Goal: Find specific page/section: Find specific page/section

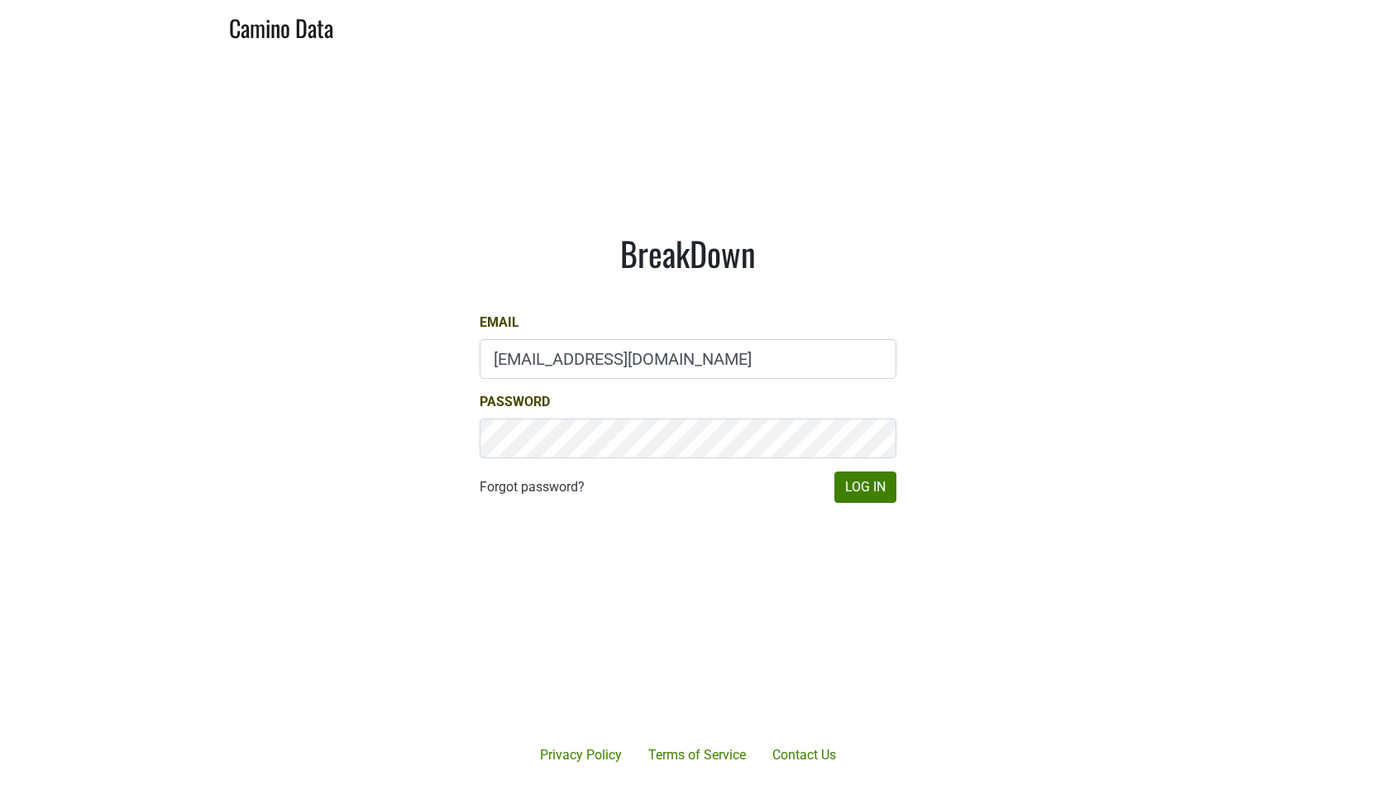
click at [873, 503] on div "BreakDown Email [EMAIL_ADDRESS][DOMAIN_NAME] Password Forgot password? Log In" at bounding box center [688, 368] width 496 height 349
click at [883, 484] on button "Log In" at bounding box center [866, 487] width 62 height 31
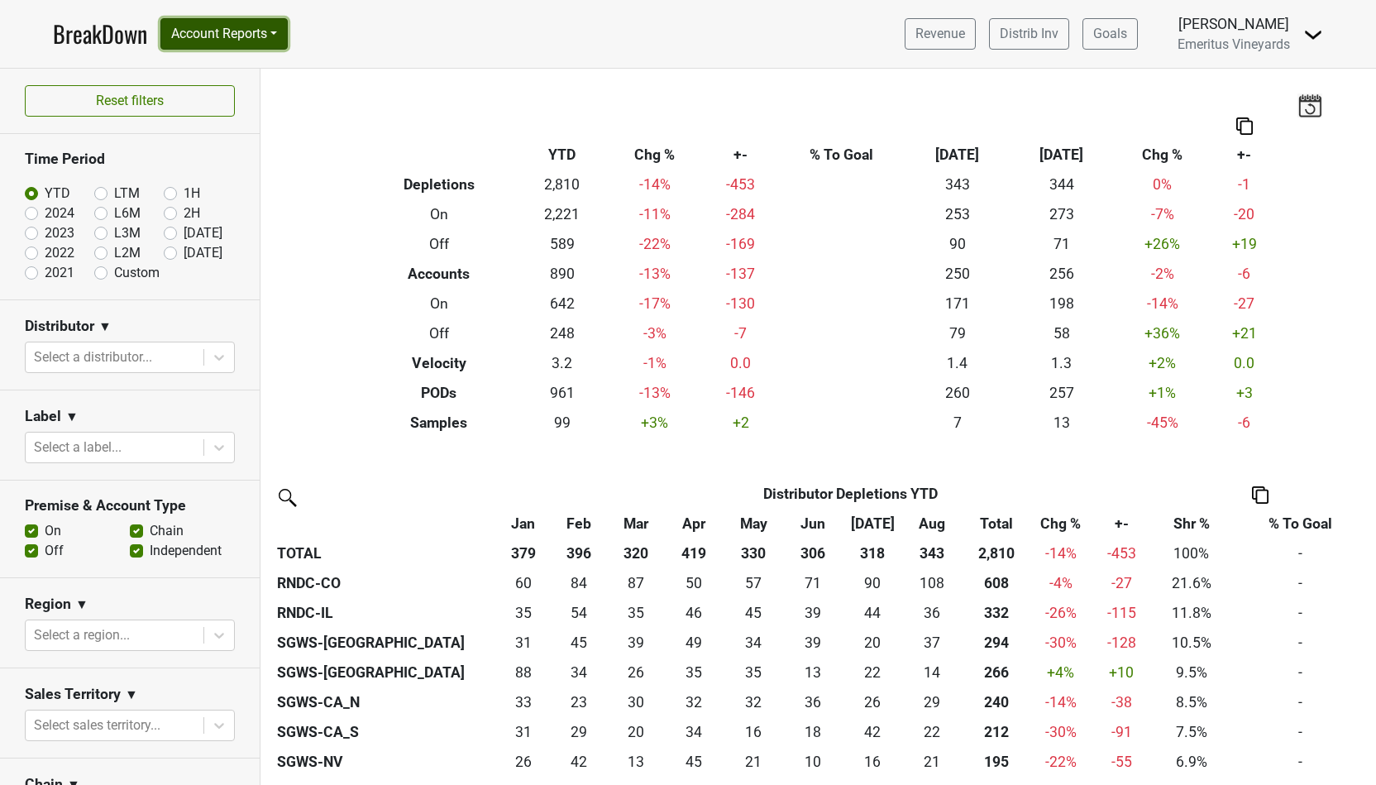
click at [266, 30] on button "Account Reports" at bounding box center [223, 33] width 127 height 31
click at [124, 335] on div "Distributor ▼" at bounding box center [130, 329] width 210 height 25
click at [105, 361] on div at bounding box center [114, 357] width 161 height 23
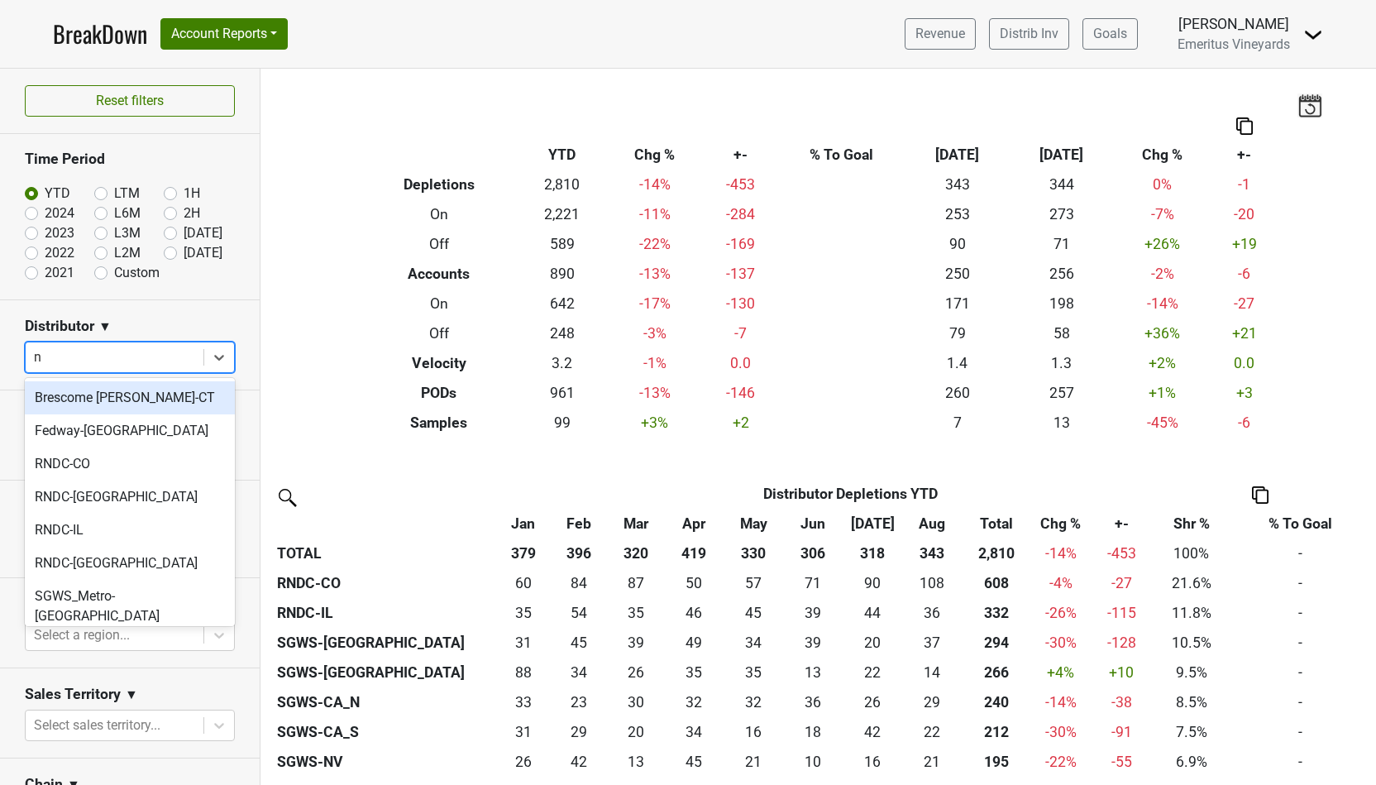
type input "nj"
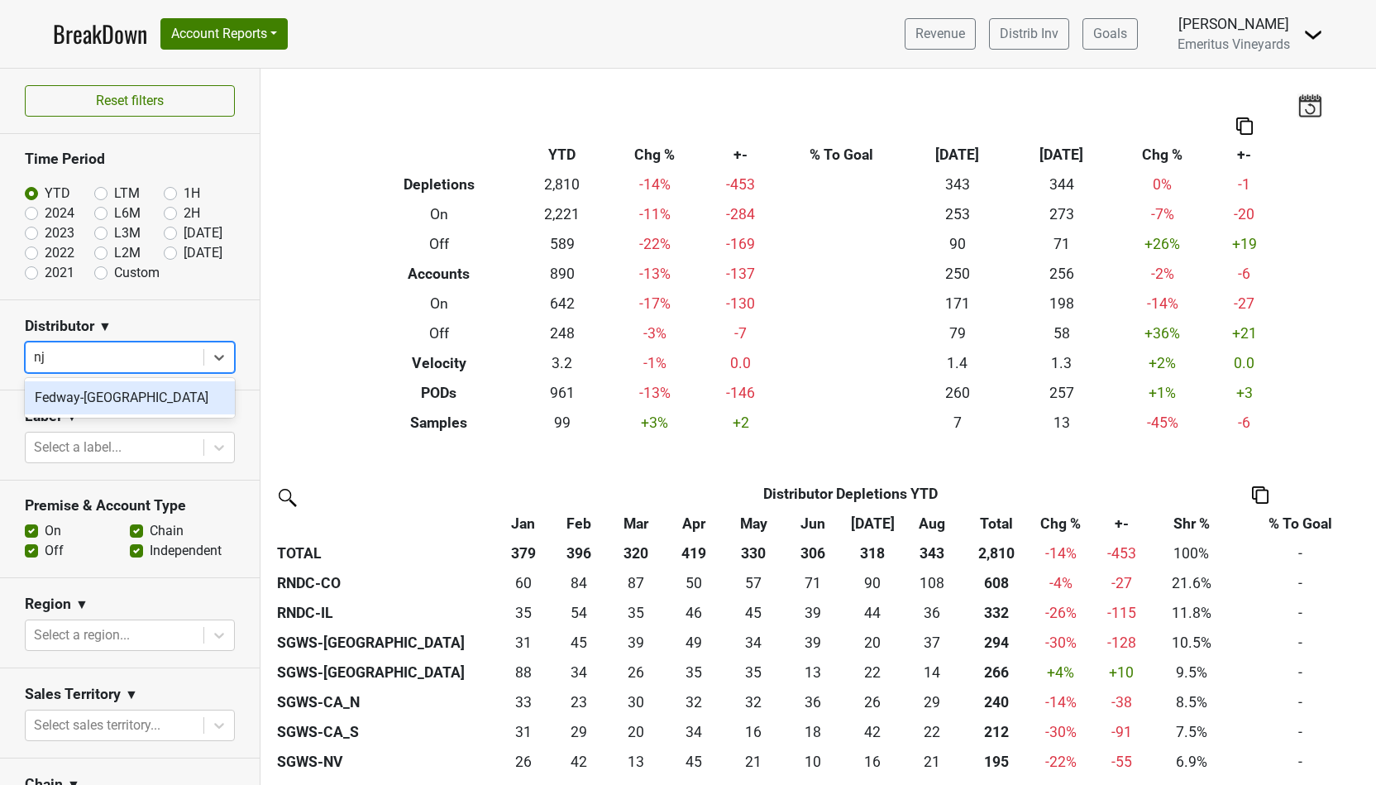
click at [111, 385] on div "Fedway-NJ" at bounding box center [130, 397] width 210 height 33
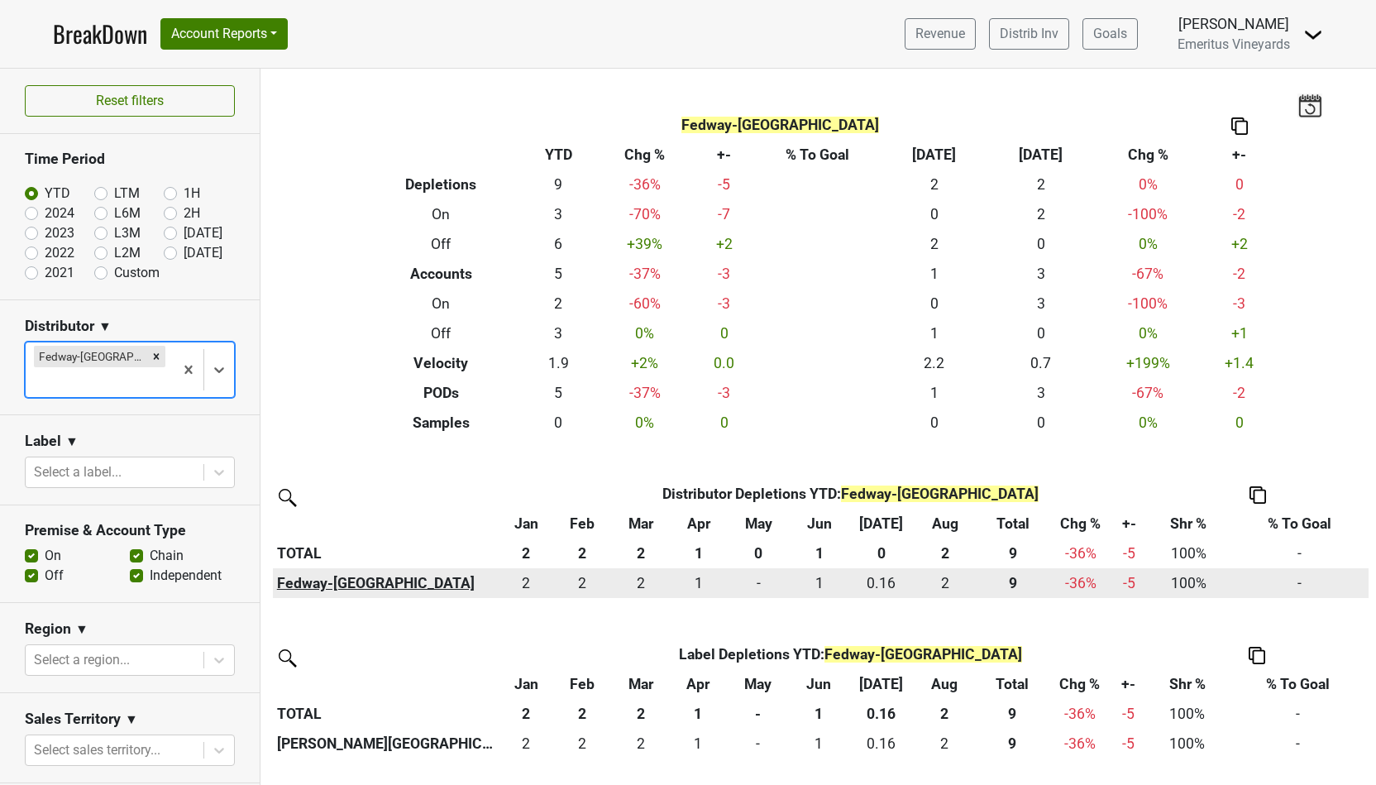
click at [326, 578] on th "Fedway-NJ" at bounding box center [385, 583] width 225 height 30
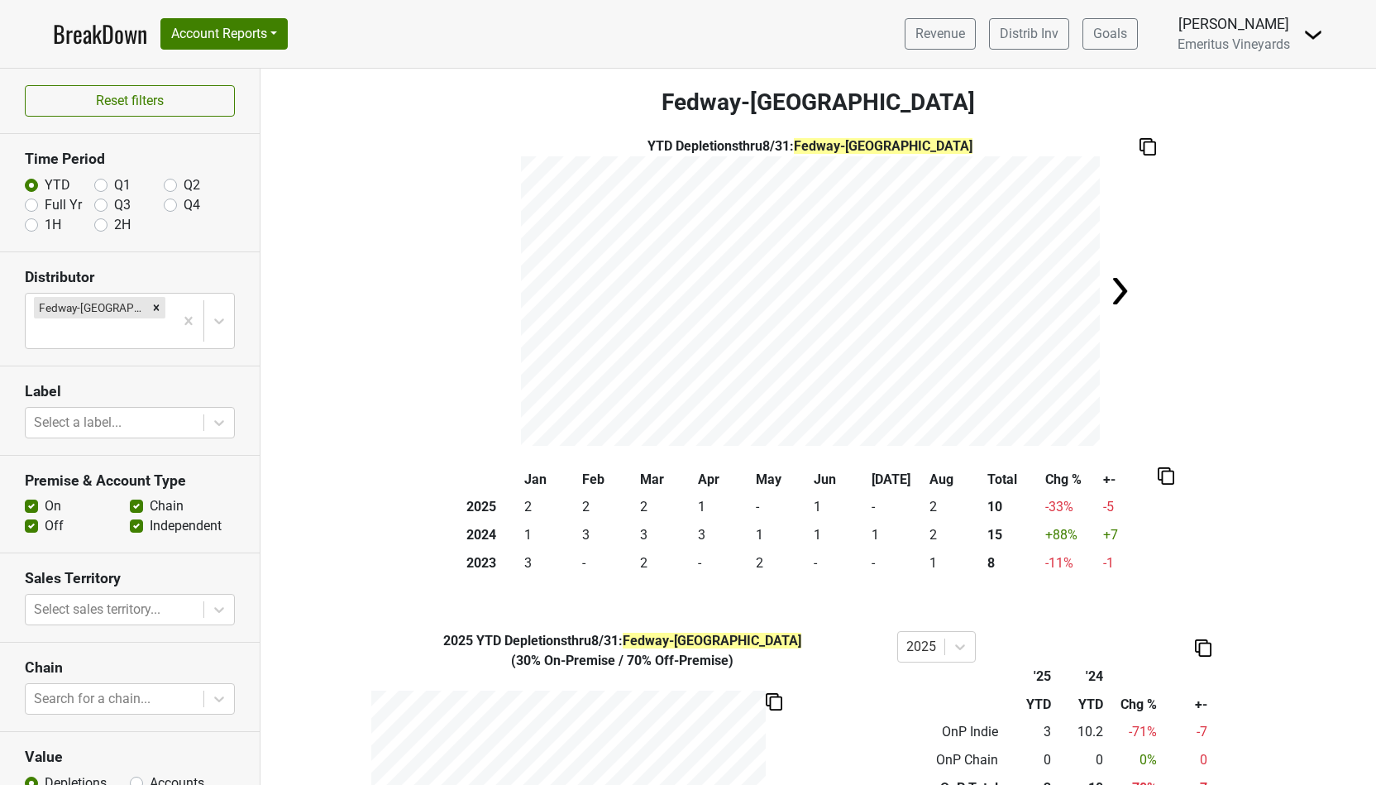
click at [45, 207] on label "Full Yr" at bounding box center [63, 205] width 37 height 20
click at [31, 207] on input "Full Yr" at bounding box center [31, 203] width 13 height 17
radio input "true"
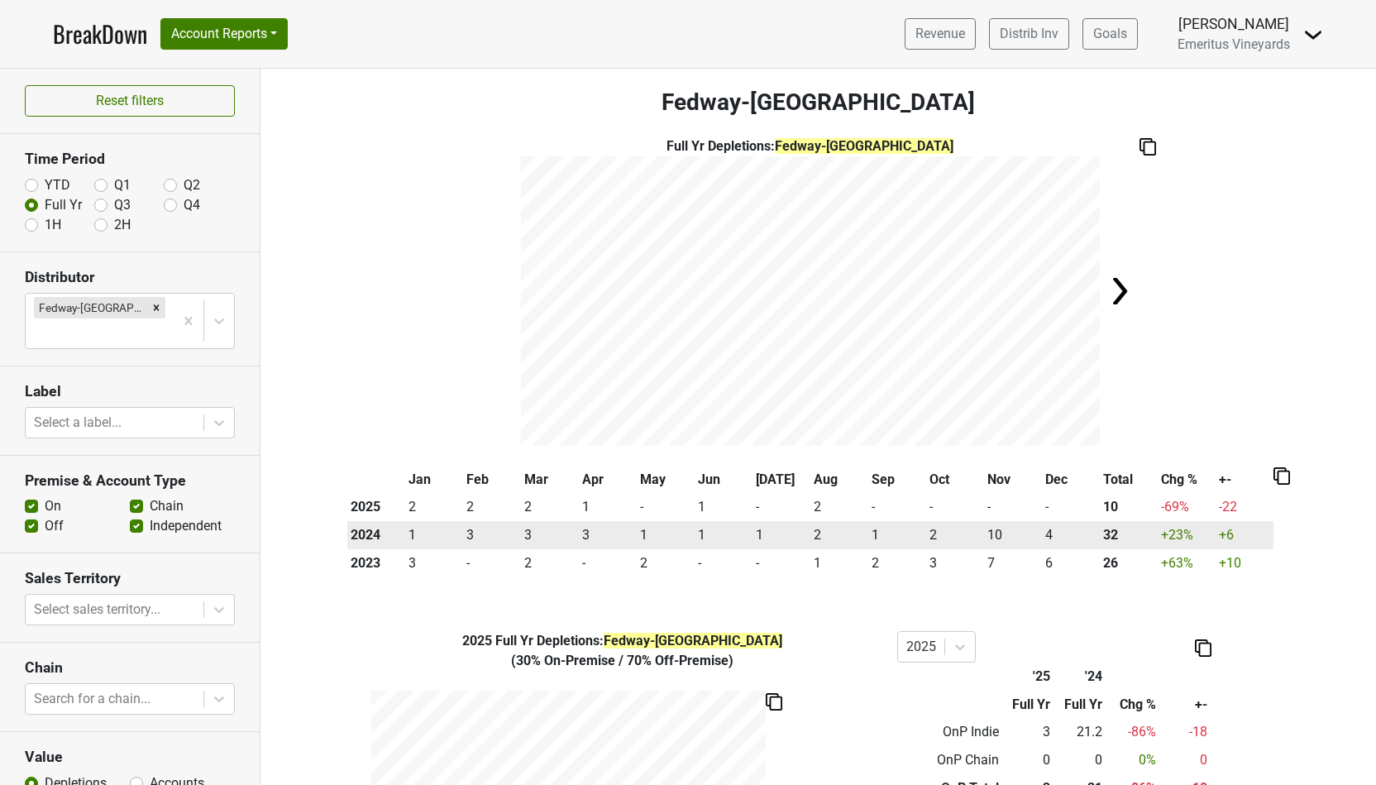
click at [998, 541] on td "10" at bounding box center [1013, 535] width 58 height 28
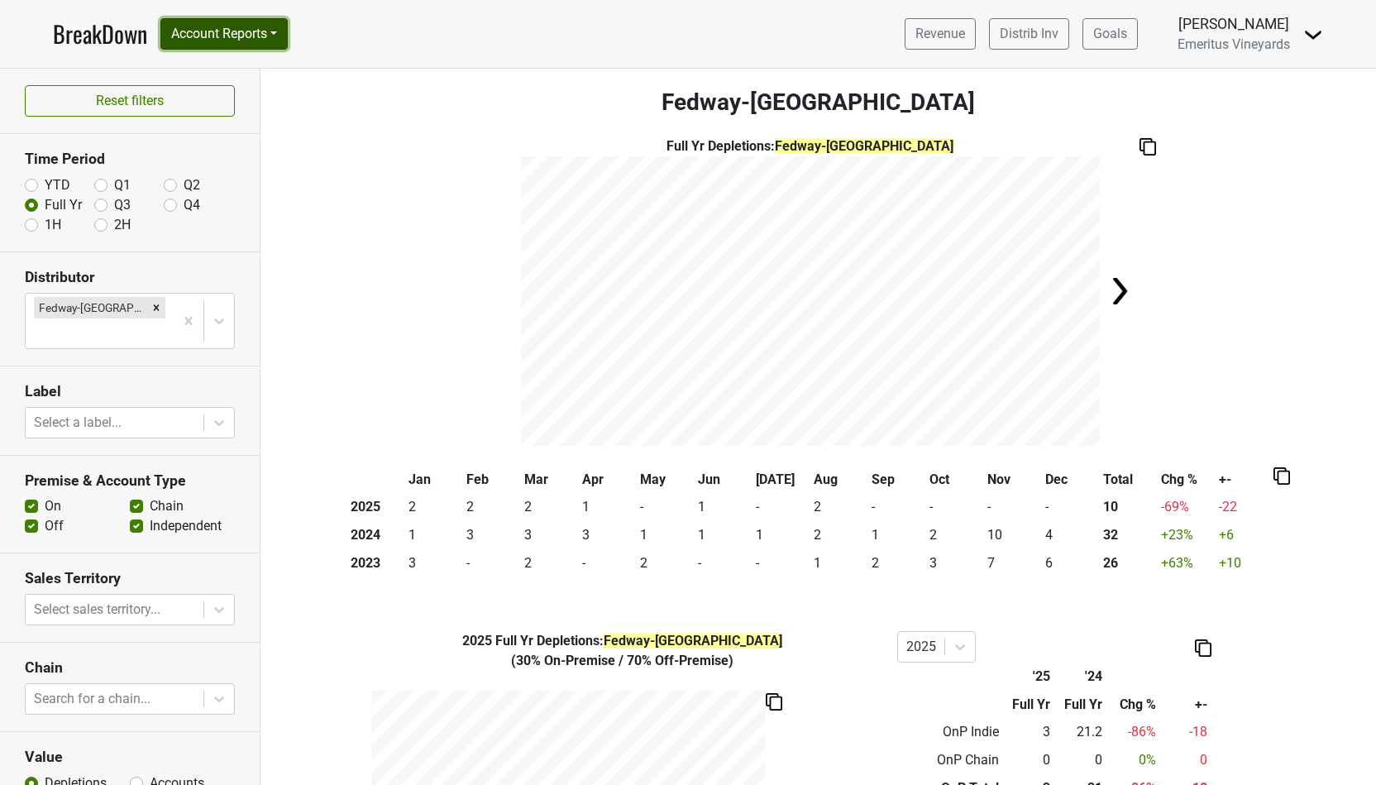
click at [261, 47] on button "Account Reports" at bounding box center [223, 33] width 127 height 31
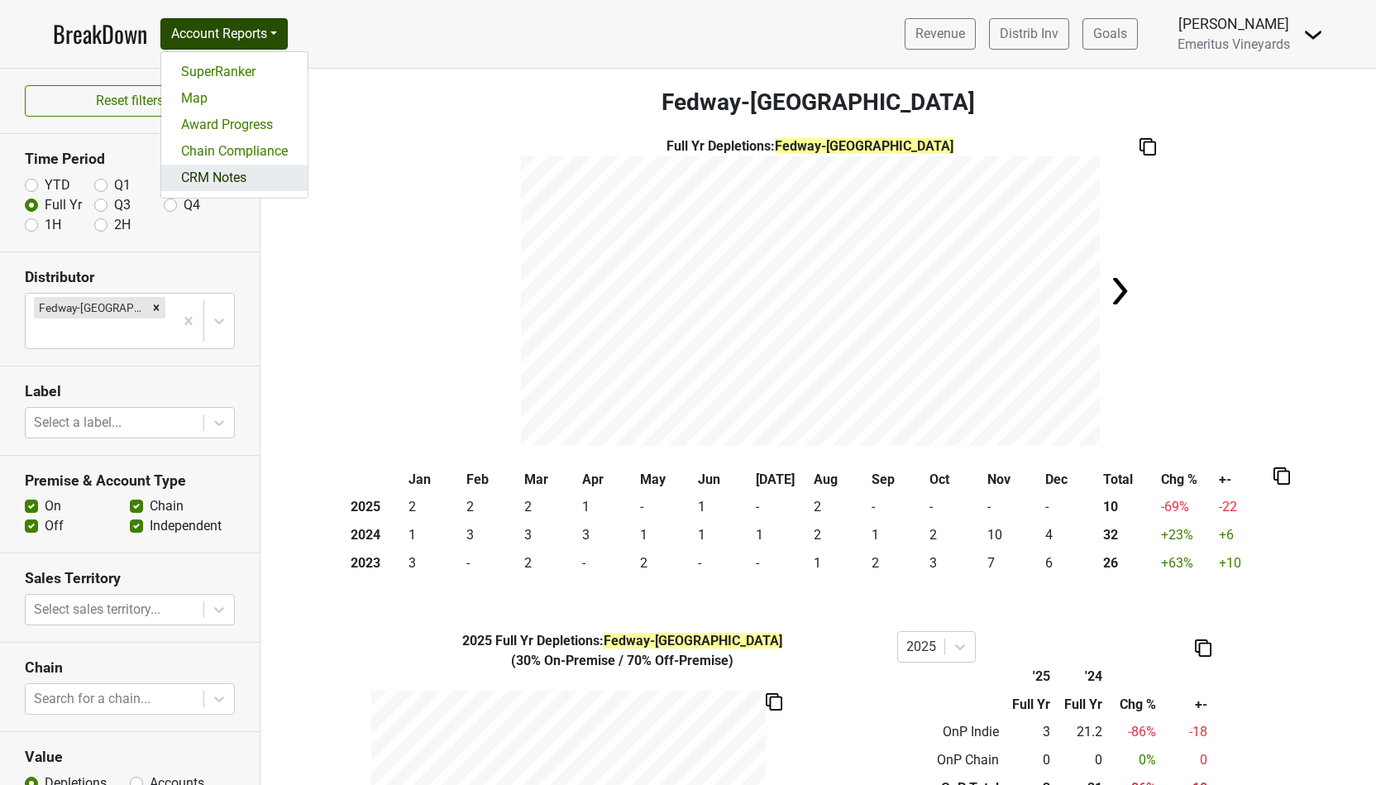
click at [234, 180] on link "CRM Notes" at bounding box center [234, 178] width 146 height 26
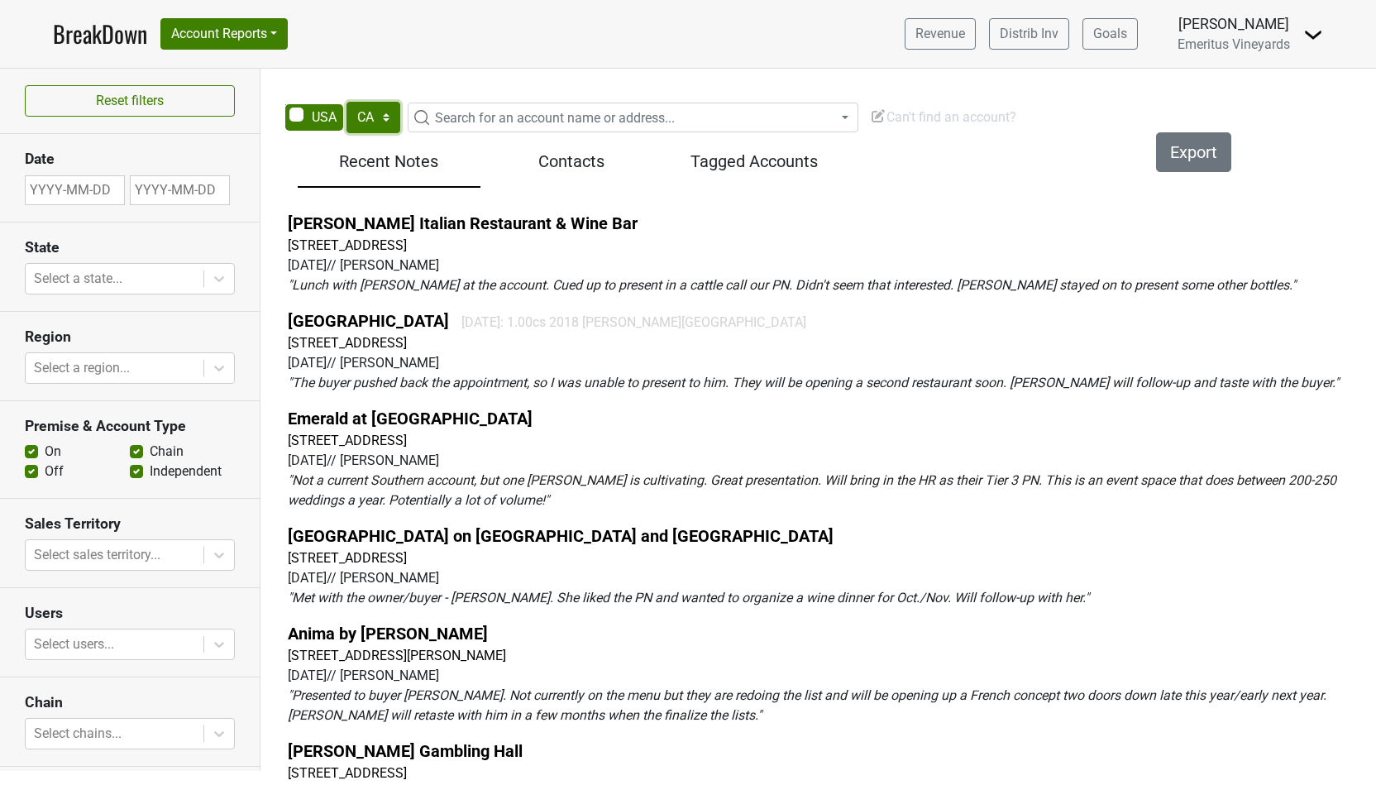
select select "NJ"
click at [393, 175] on div "Recent Notes" at bounding box center [389, 165] width 183 height 45
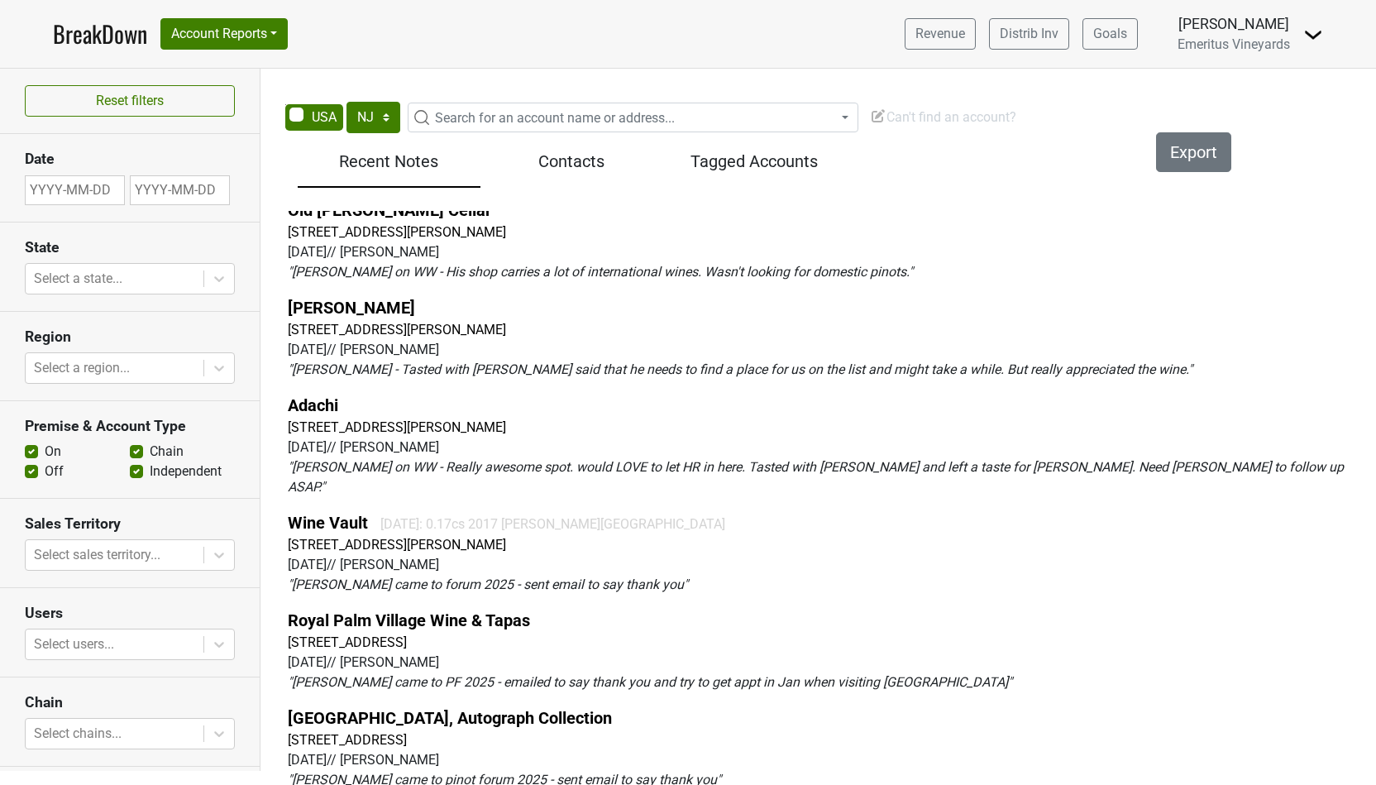
scroll to position [3045, 0]
click at [128, 643] on div at bounding box center [114, 644] width 161 height 23
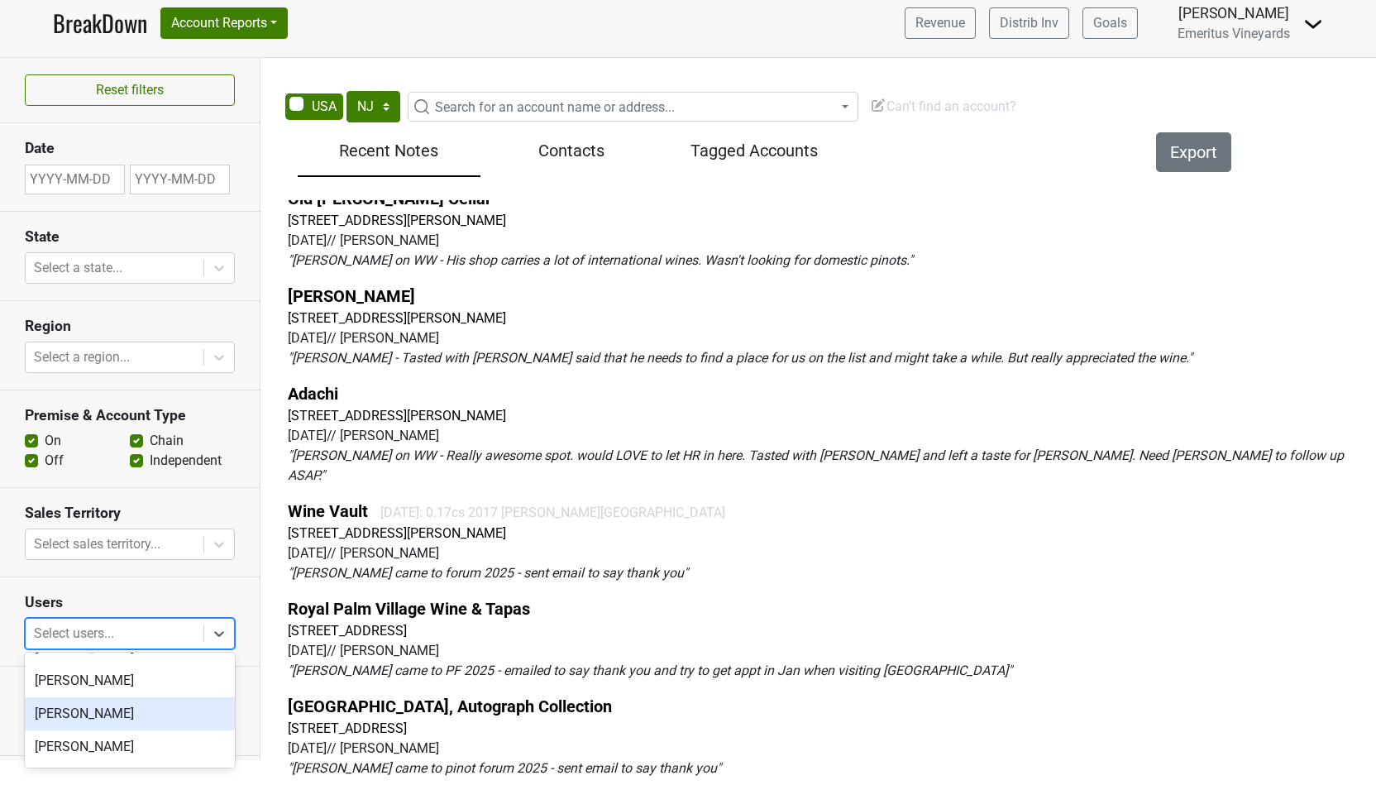
scroll to position [0, 0]
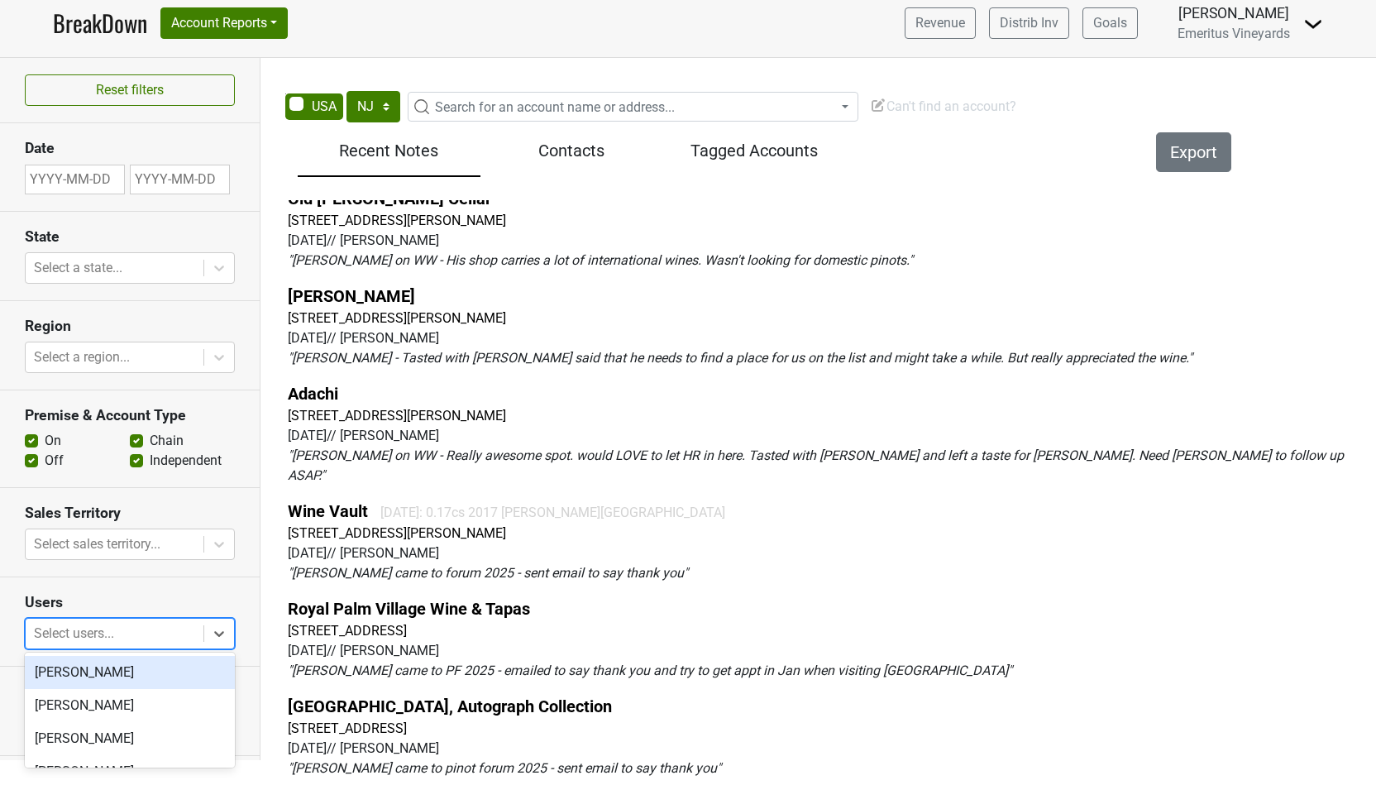
click at [125, 584] on section "Users option Mari Jones focused, 1 of 4. 4 results available. Use Up and Down t…" at bounding box center [130, 621] width 260 height 89
